Goal: Task Accomplishment & Management: Use online tool/utility

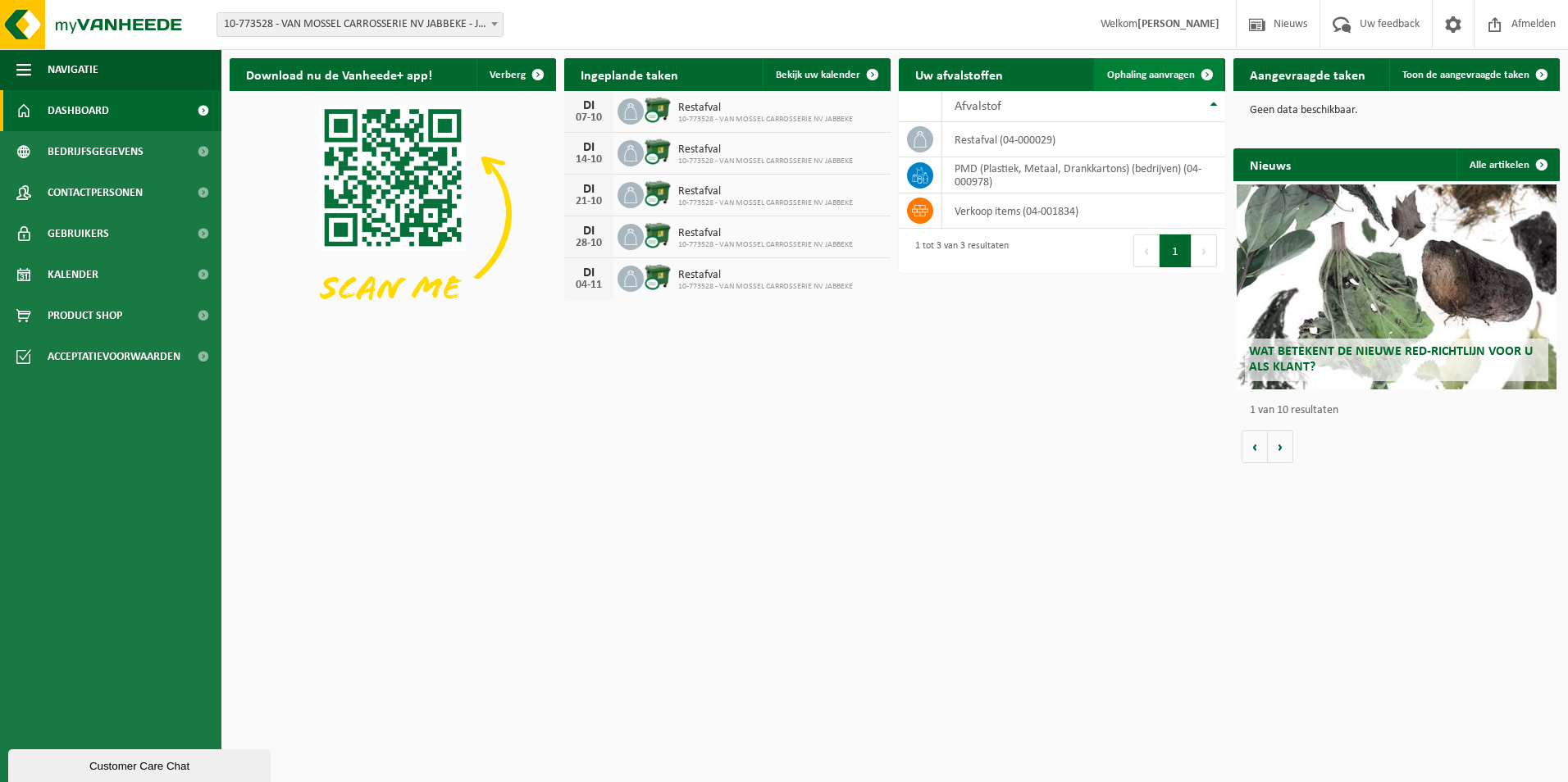
click at [1131, 71] on span "Ophaling aanvragen" at bounding box center [1152, 74] width 88 height 10
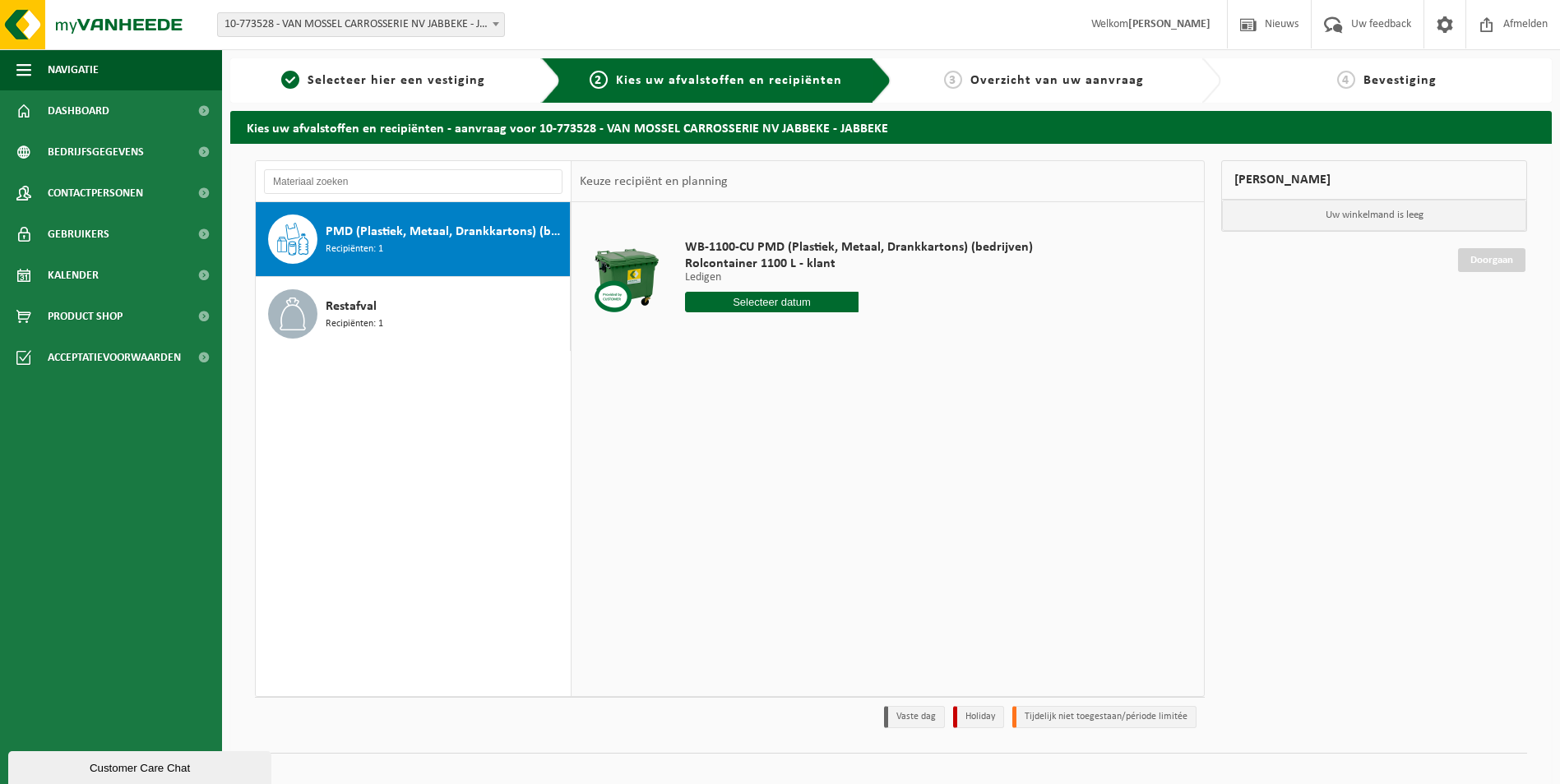
click at [362, 245] on span "Recipiënten: 1" at bounding box center [354, 249] width 57 height 16
click at [776, 308] on input "text" at bounding box center [772, 302] width 174 height 21
click at [782, 427] on div "9" at bounding box center [786, 422] width 29 height 26
type input "Van 2025-10-09"
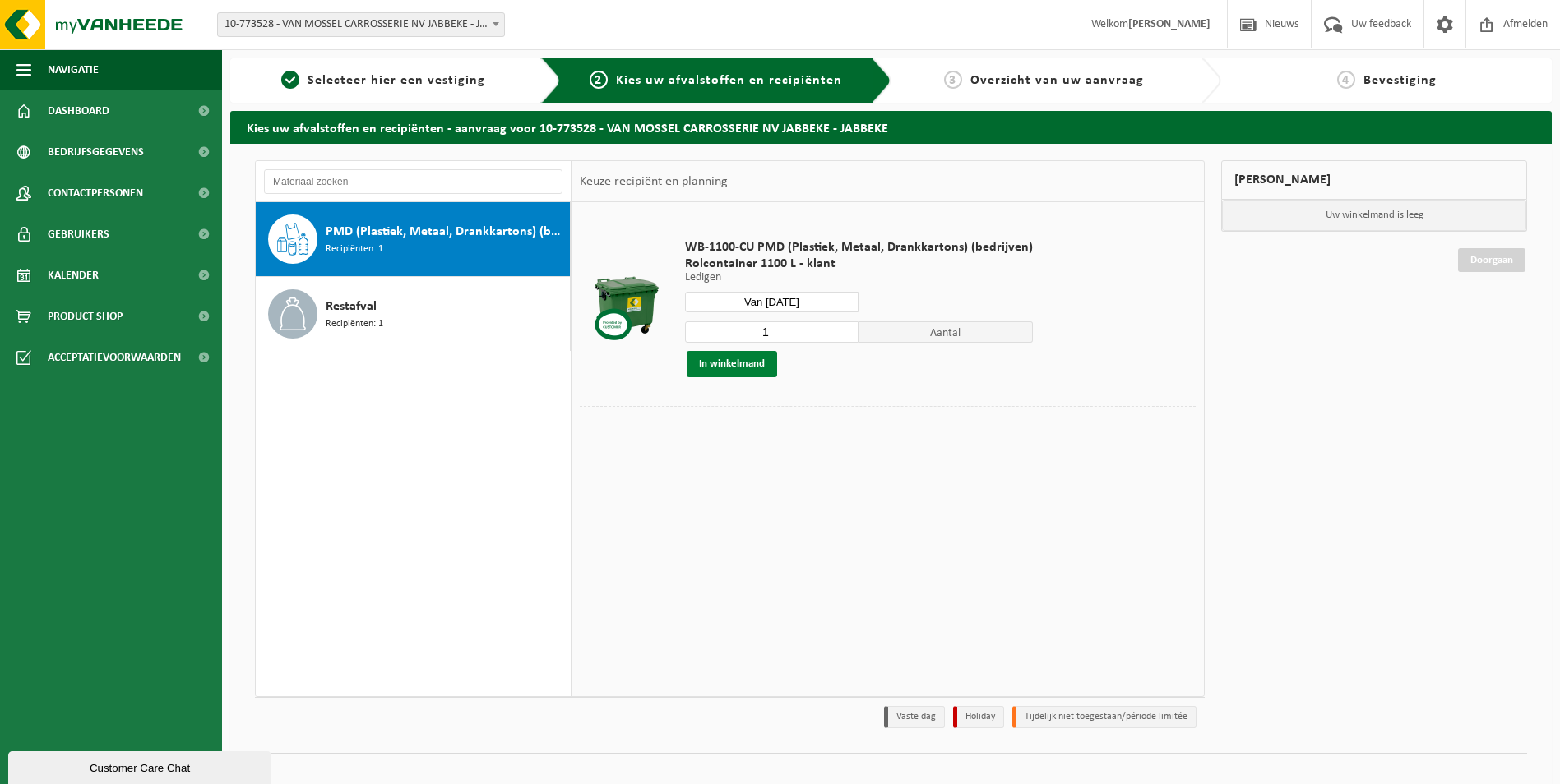
click at [729, 364] on button "In winkelmand" at bounding box center [732, 364] width 90 height 26
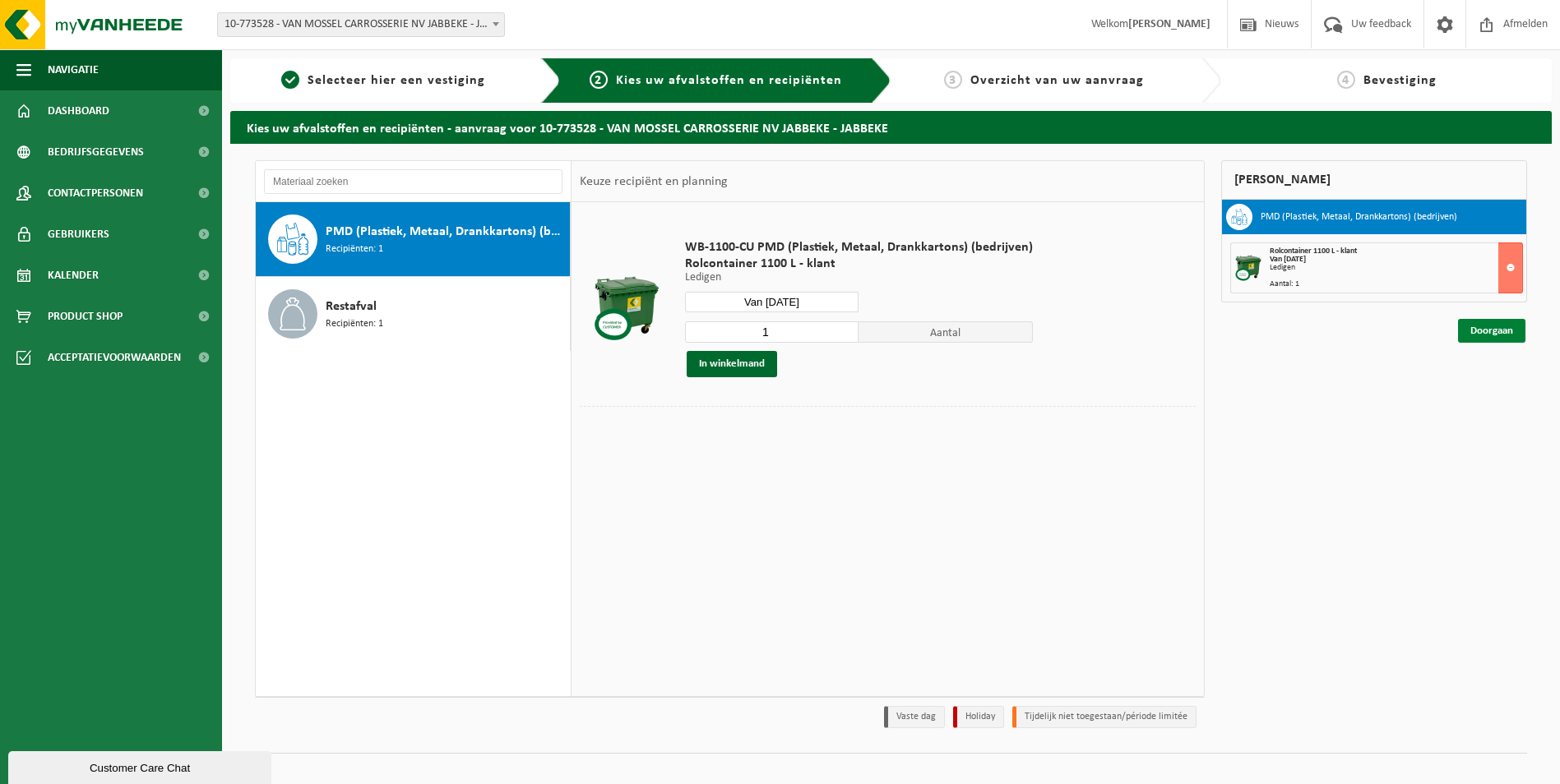
click at [1495, 330] on link "Doorgaan" at bounding box center [1492, 330] width 68 height 24
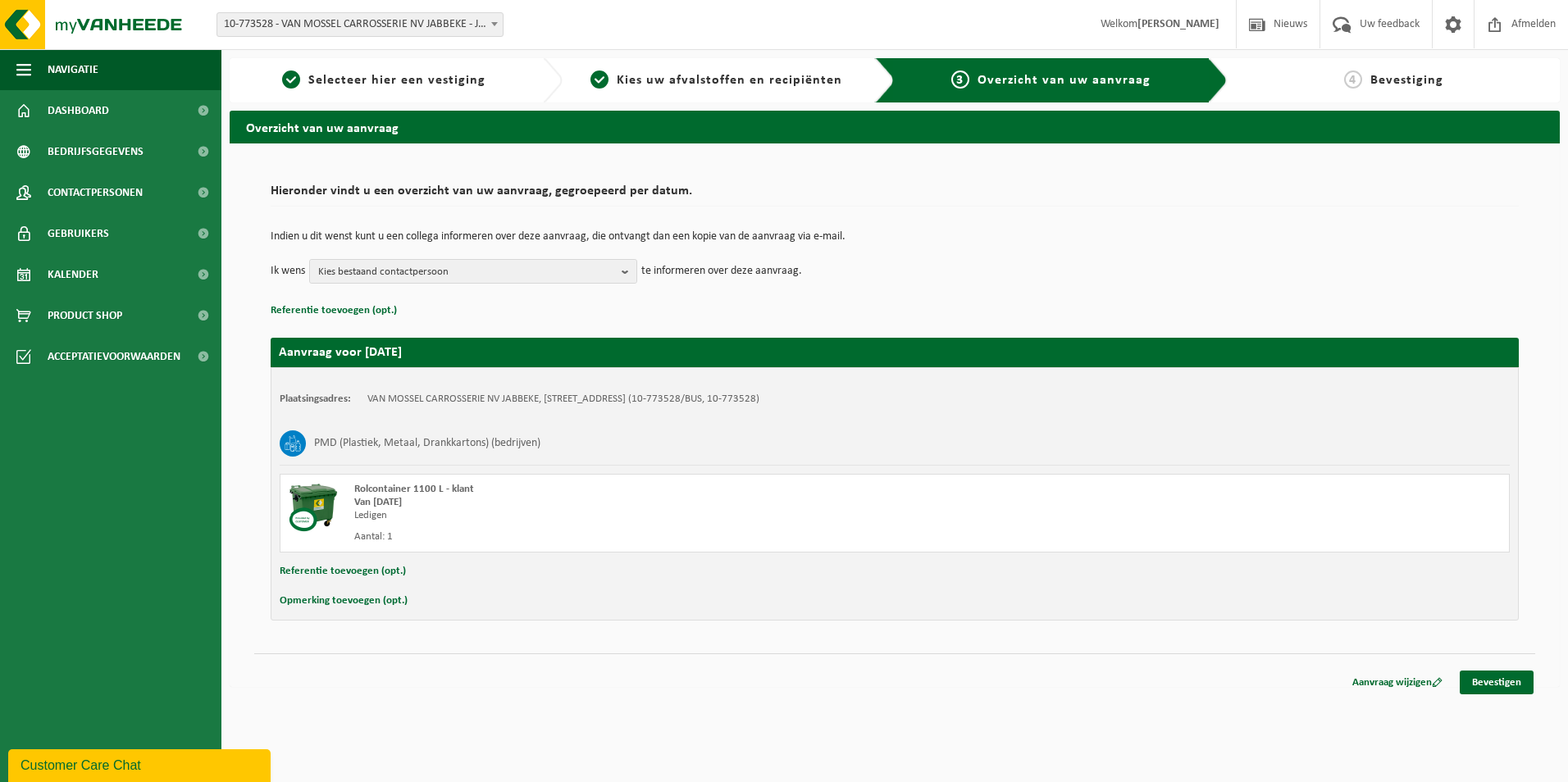
click at [339, 601] on button "Opmerking toevoegen (opt.)" at bounding box center [343, 601] width 128 height 22
click at [412, 605] on input "text" at bounding box center [927, 603] width 1134 height 24
type input "graag 7 zakken plastiekfolie ook meenemen."
click at [1511, 684] on link "Bevestigen" at bounding box center [1497, 685] width 74 height 23
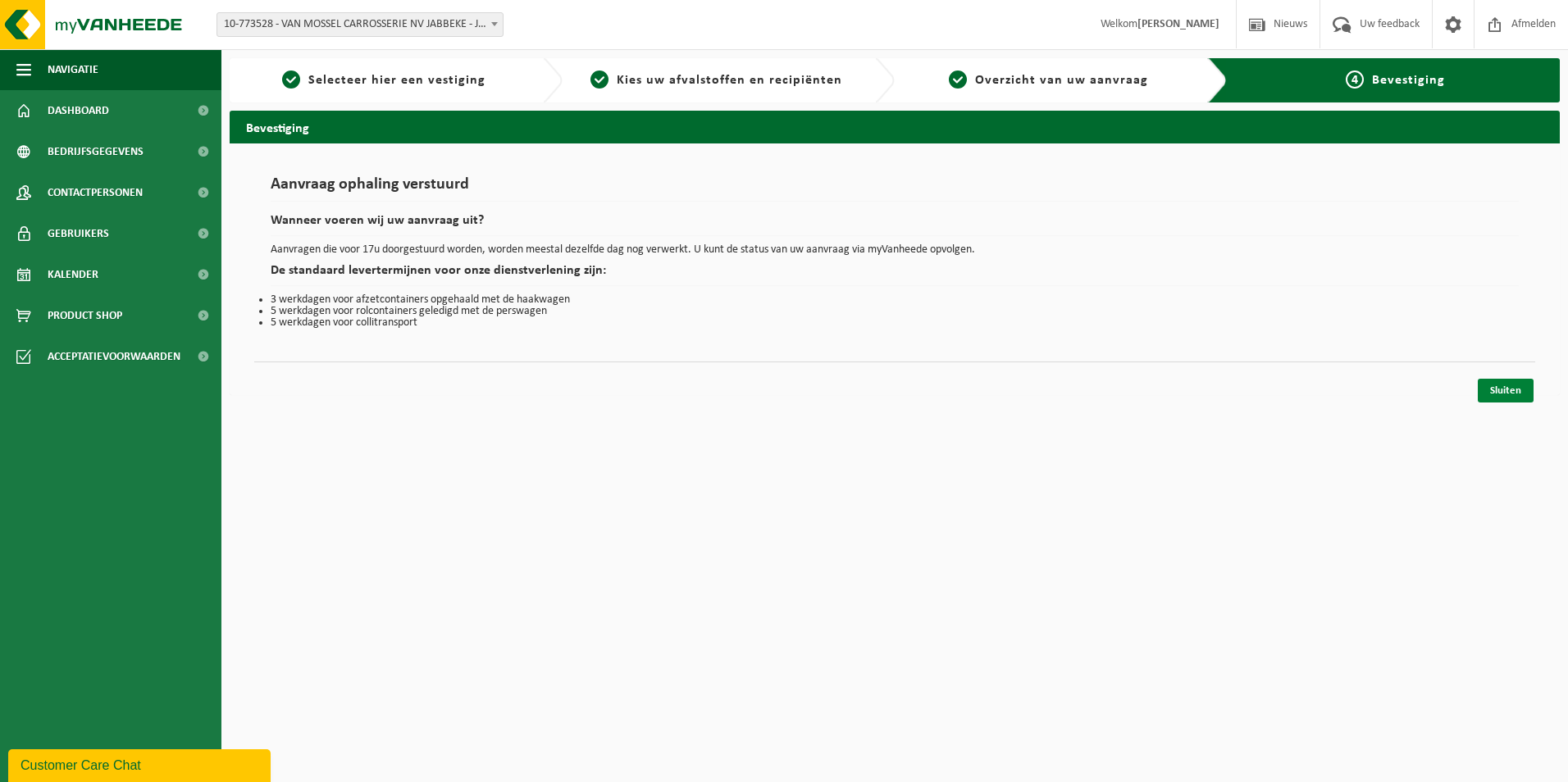
click at [1503, 401] on link "Sluiten" at bounding box center [1505, 390] width 55 height 23
